Goal: Information Seeking & Learning: Understand process/instructions

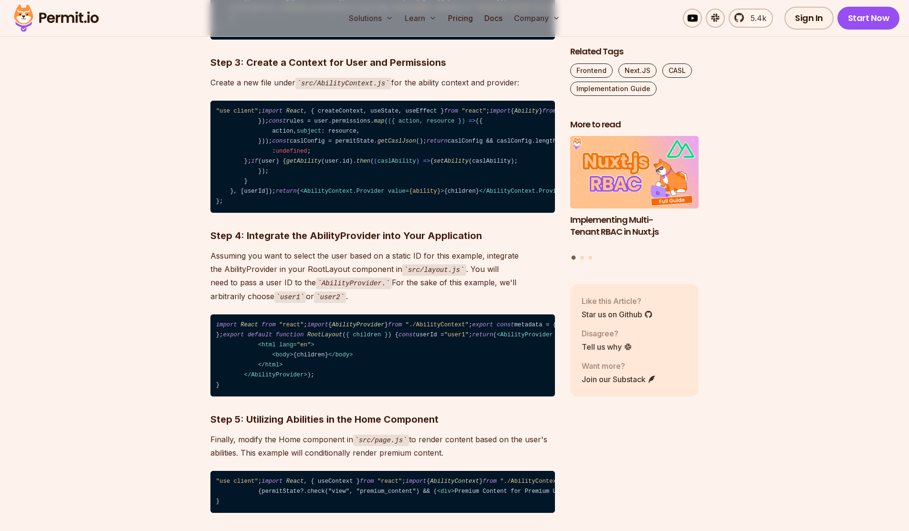
scroll to position [1766, 0]
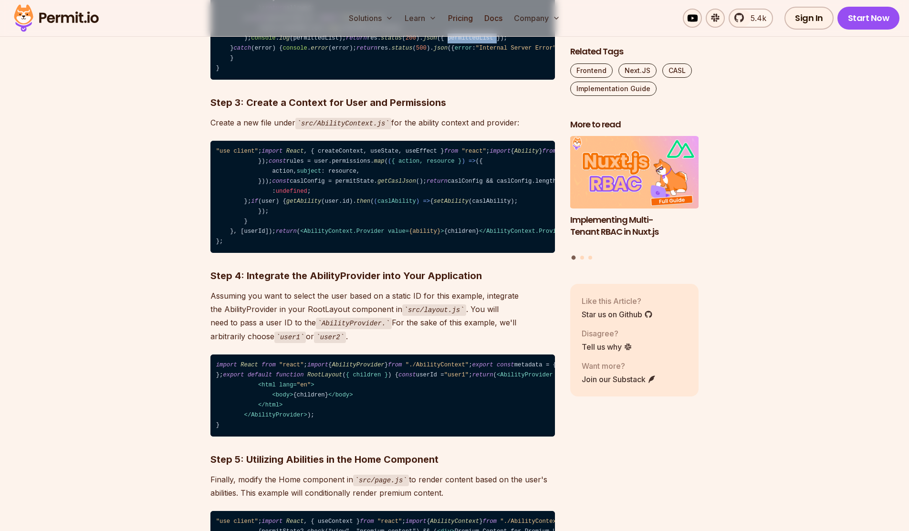
scroll to position [1670, 0]
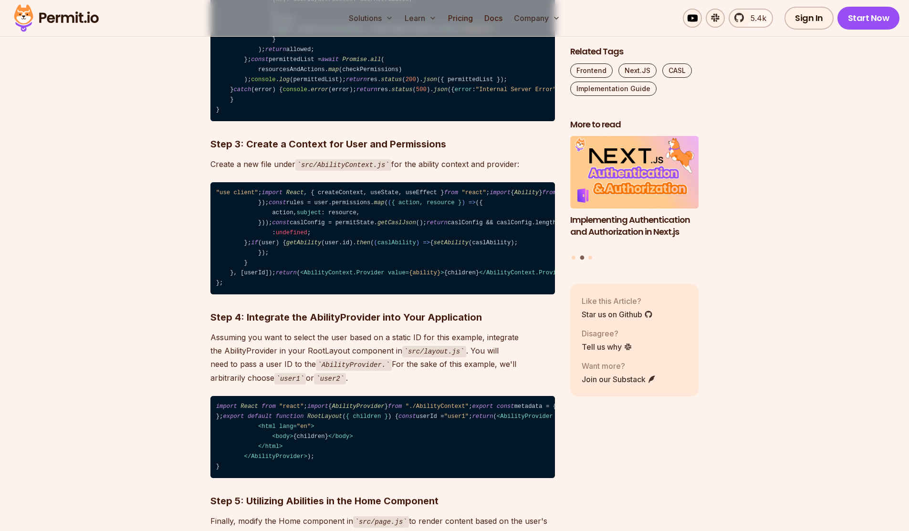
scroll to position [1622, 0]
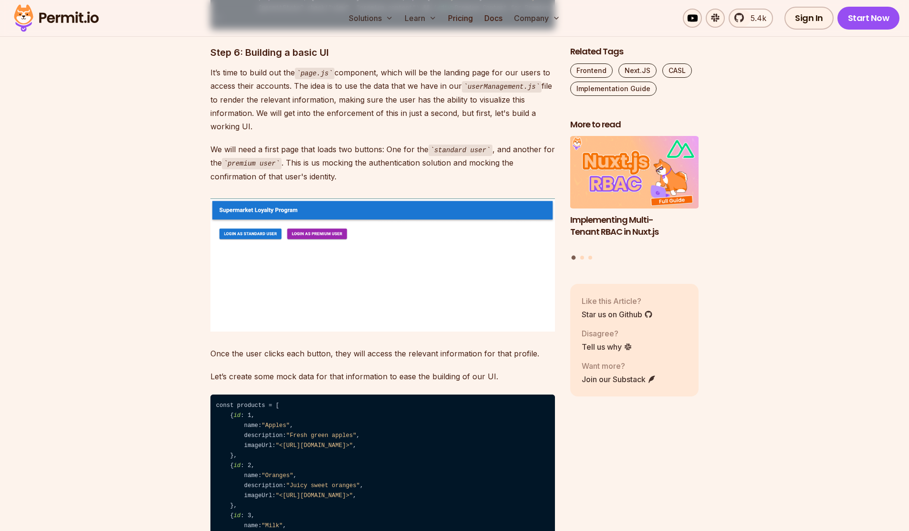
scroll to position [2243, 0]
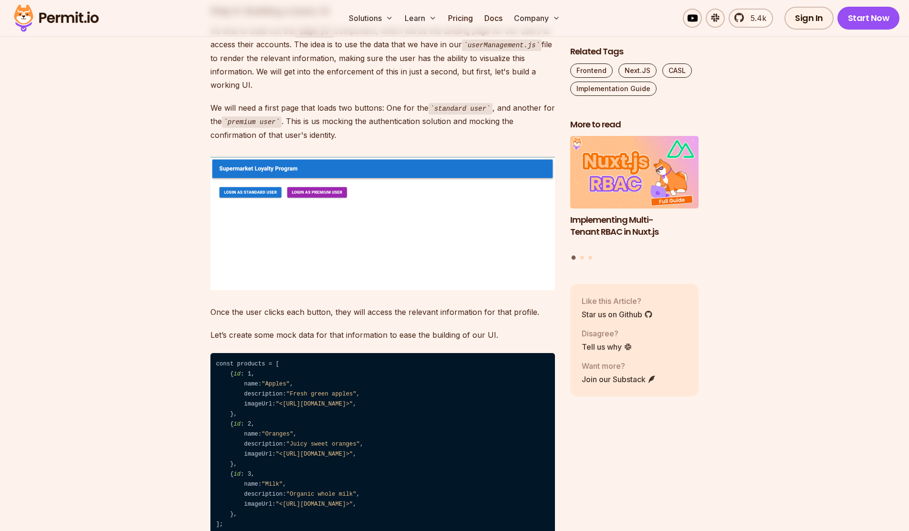
drag, startPoint x: 355, startPoint y: 418, endPoint x: 300, endPoint y: 445, distance: 61.2
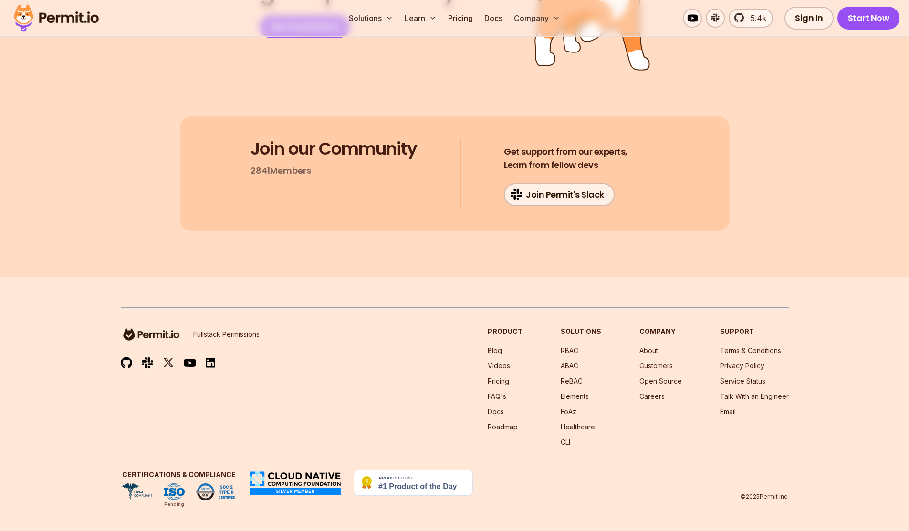
scroll to position [7850, 0]
